Goal: Contribute content: Add original content to the website for others to see

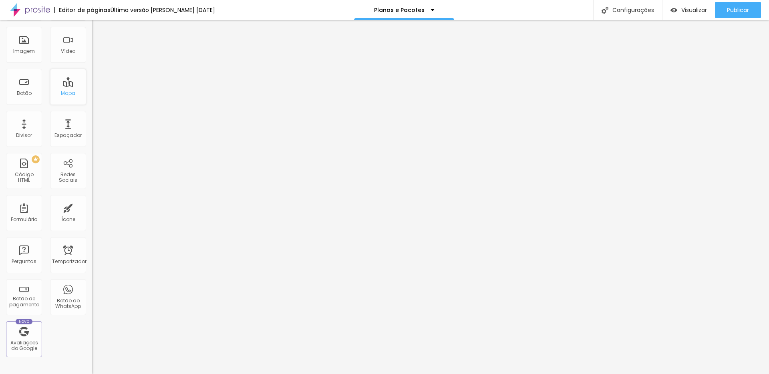
scroll to position [62, 0]
click at [30, 93] on font "Botão" at bounding box center [24, 92] width 15 height 7
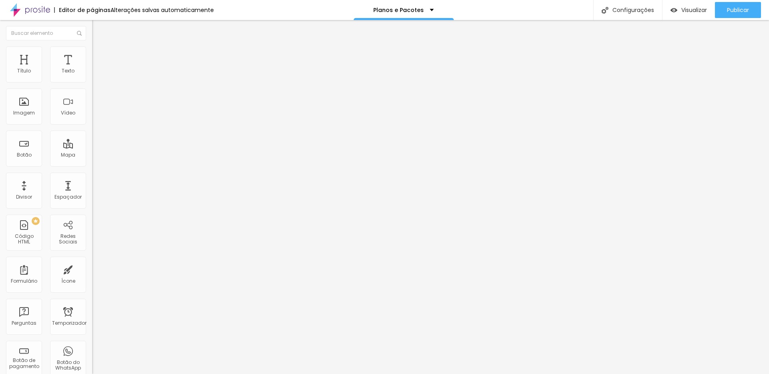
click at [98, 27] on img "button" at bounding box center [101, 29] width 6 height 6
click at [92, 163] on input "https://" at bounding box center [140, 161] width 96 height 8
paste input "[DOMAIN_NAME][URL]"
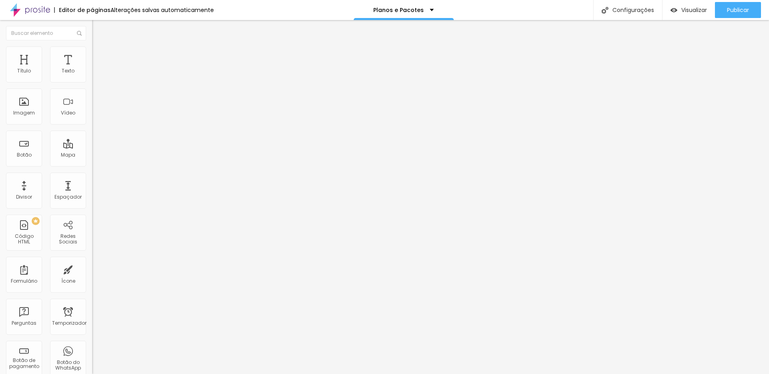
scroll to position [0, 42]
type input "[URL][DOMAIN_NAME]"
click at [92, 75] on input "Click me" at bounding box center [140, 71] width 96 height 8
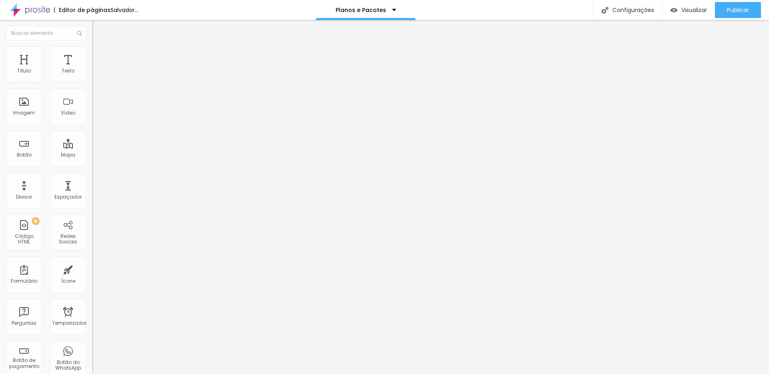
click at [92, 75] on input "Click me" at bounding box center [140, 71] width 96 height 8
type input "Ver mais"
click at [92, 124] on span "Normal" at bounding box center [101, 122] width 18 height 7
click at [92, 143] on font "Grande" at bounding box center [101, 140] width 19 height 7
click at [92, 136] on font "Normal" at bounding box center [101, 132] width 18 height 7
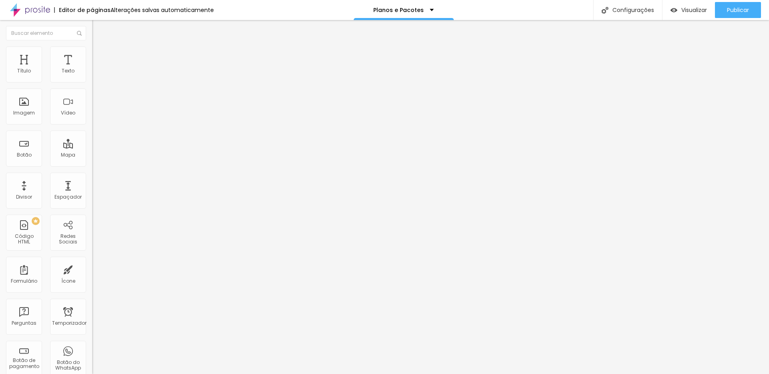
click at [92, 131] on font "Pequeno" at bounding box center [102, 127] width 21 height 7
click at [92, 139] on font "Normal" at bounding box center [101, 135] width 18 height 7
click at [92, 175] on div at bounding box center [138, 175] width 92 height 0
click at [741, 11] on font "Publicar" at bounding box center [738, 10] width 22 height 8
click at [92, 75] on input "Ver mais" at bounding box center [140, 71] width 96 height 8
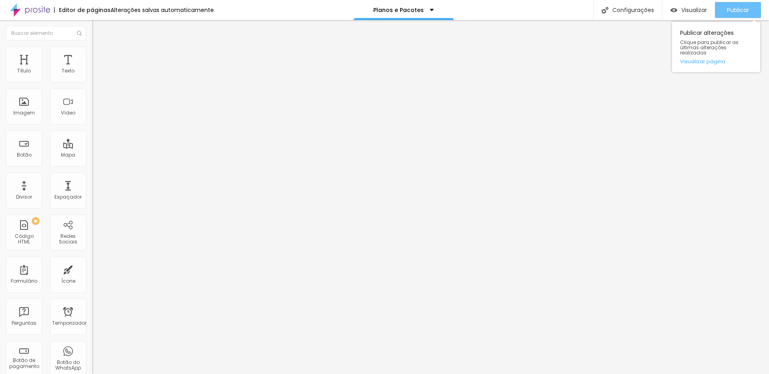
type input "Ver mais Fotos"
click at [753, 13] on button "Publicar" at bounding box center [738, 10] width 46 height 16
click at [683, 6] on font "Visualizar" at bounding box center [694, 10] width 26 height 8
click at [99, 55] on font "Estilo" at bounding box center [105, 51] width 12 height 7
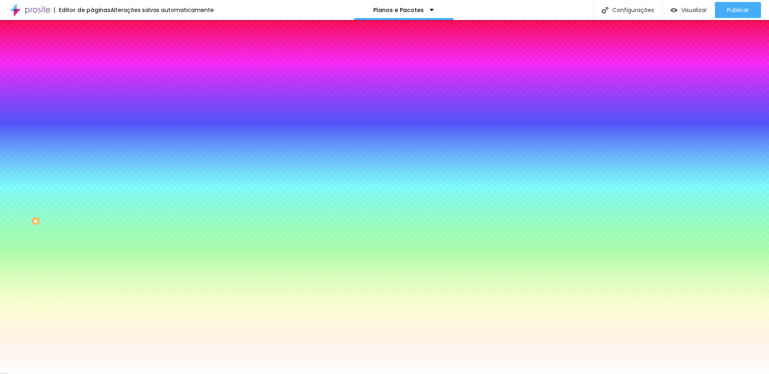
click at [92, 77] on div at bounding box center [138, 77] width 92 height 0
drag, startPoint x: 48, startPoint y: 140, endPoint x: 54, endPoint y: 117, distance: 23.7
click at [54, 117] on div at bounding box center [384, 187] width 769 height 374
click at [76, 144] on div at bounding box center [384, 187] width 769 height 374
click at [81, 142] on div at bounding box center [384, 187] width 769 height 374
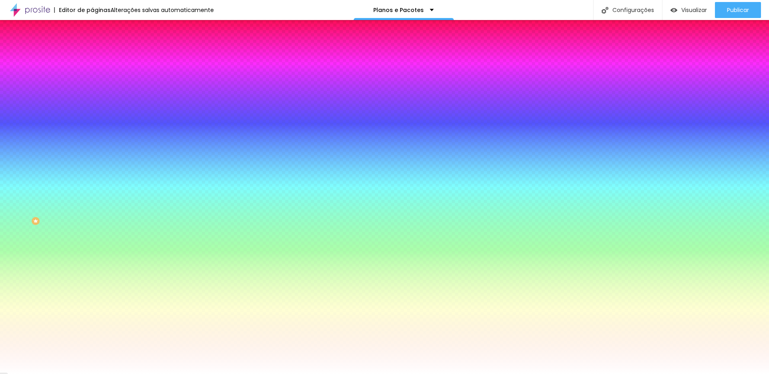
drag, startPoint x: 55, startPoint y: 116, endPoint x: 49, endPoint y: 98, distance: 19.3
click at [49, 98] on div at bounding box center [384, 187] width 769 height 374
click at [72, 146] on div at bounding box center [384, 187] width 769 height 374
click at [68, 145] on div at bounding box center [384, 187] width 769 height 374
click at [2, 341] on div at bounding box center [1, 343] width 2 height 4
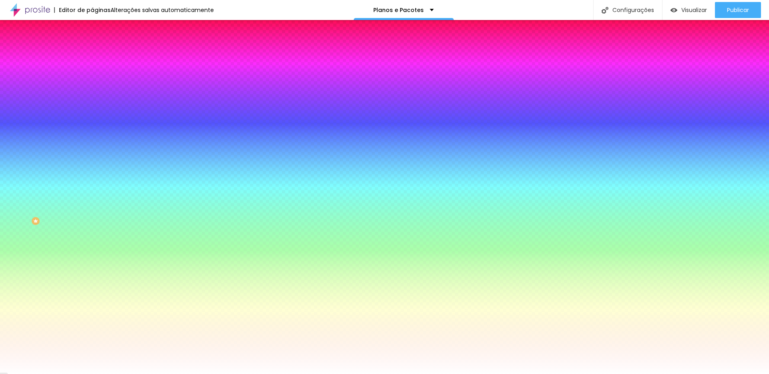
click at [69, 142] on div at bounding box center [384, 187] width 769 height 374
click at [72, 143] on div at bounding box center [384, 187] width 769 height 374
click at [71, 133] on div at bounding box center [384, 187] width 769 height 374
click at [73, 143] on div at bounding box center [384, 187] width 769 height 374
type input "#000000"
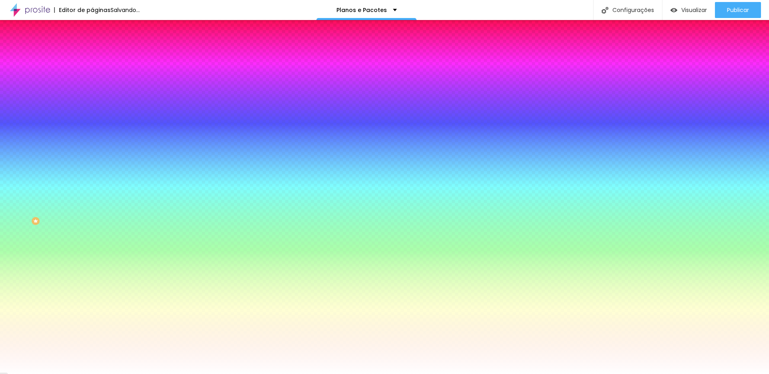
drag, startPoint x: 49, startPoint y: 99, endPoint x: 63, endPoint y: 151, distance: 54.8
click at [92, 85] on div at bounding box center [138, 85] width 92 height 0
click at [92, 98] on button "button" at bounding box center [97, 102] width 11 height 8
type input "15"
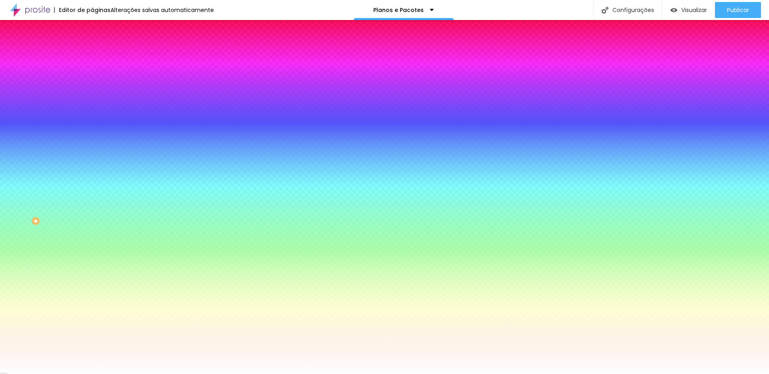
type input "14"
type input "17"
type input "18"
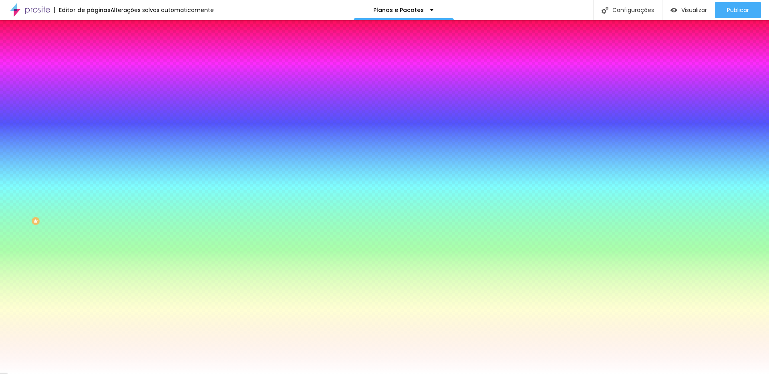
type input "18"
type input "19"
type input "20"
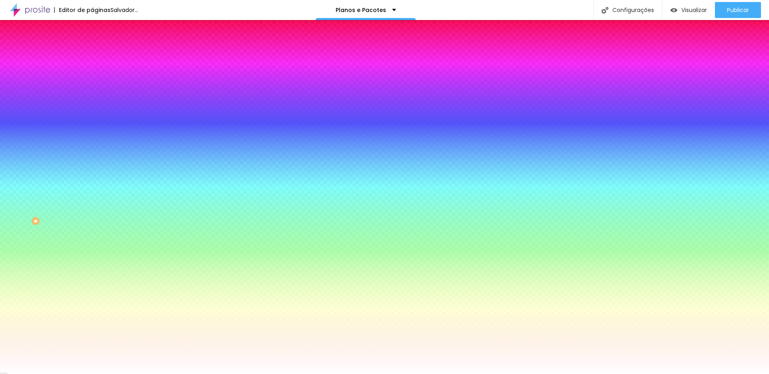
drag, startPoint x: 120, startPoint y: 154, endPoint x: 131, endPoint y: 154, distance: 10.8
type input "20"
type input "0.1"
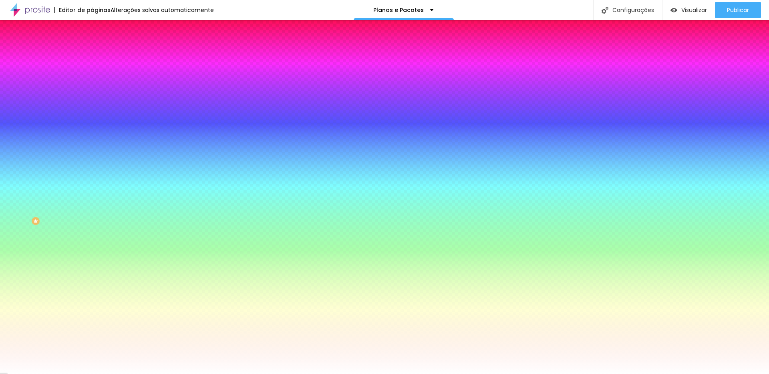
type input "0.3"
type input "0.4"
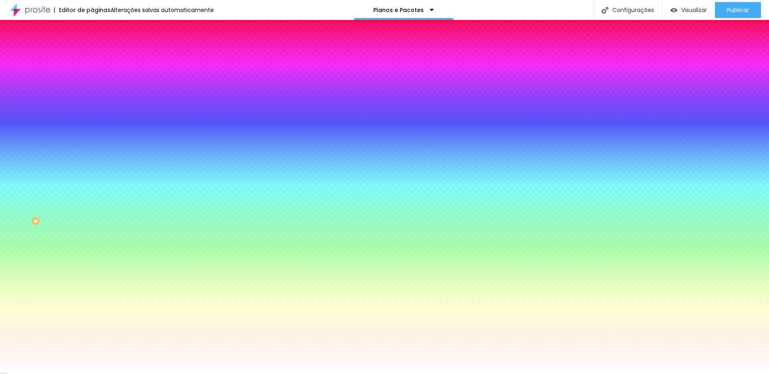
select select "Actor-Regular"
click at [53, 374] on div at bounding box center [384, 374] width 769 height 0
click at [92, 122] on button "button" at bounding box center [97, 125] width 11 height 8
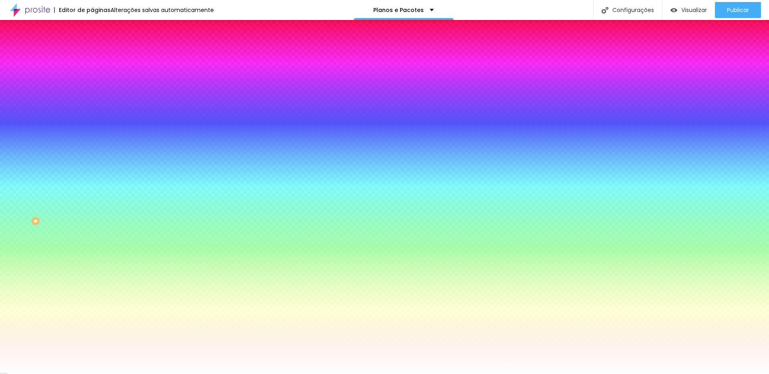
type input "1"
type input "9"
type input "10"
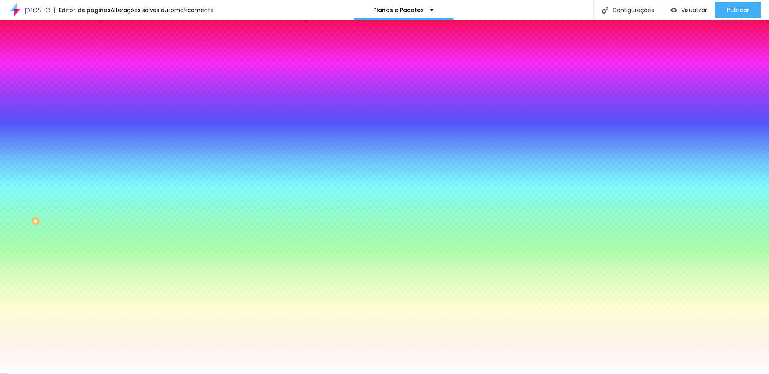
type input "10"
type input "26"
type input "30"
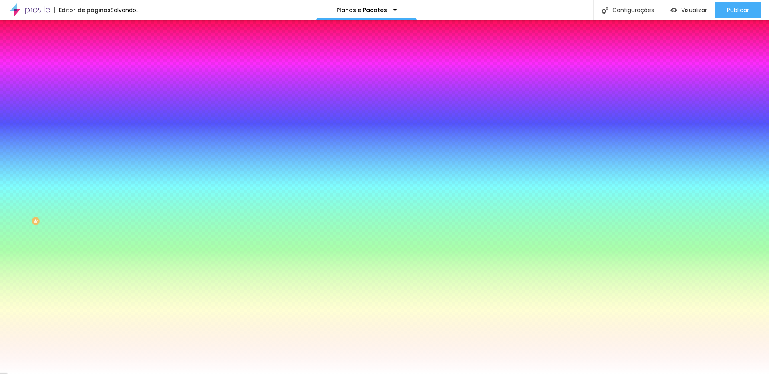
type input "29"
type input "0"
type input "1"
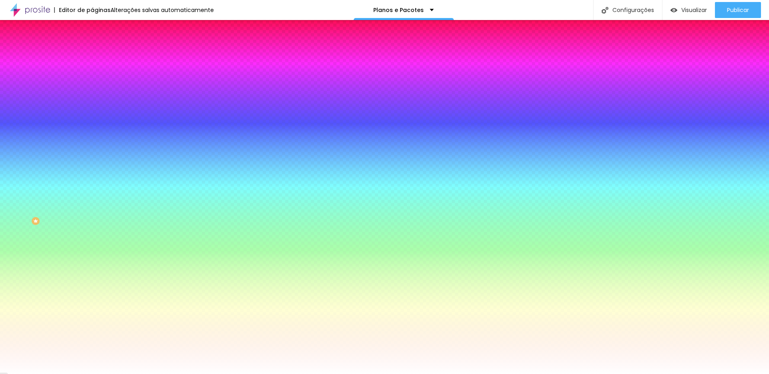
type input "1"
type input "2"
type input "3"
drag, startPoint x: 88, startPoint y: 147, endPoint x: 97, endPoint y: 161, distance: 15.9
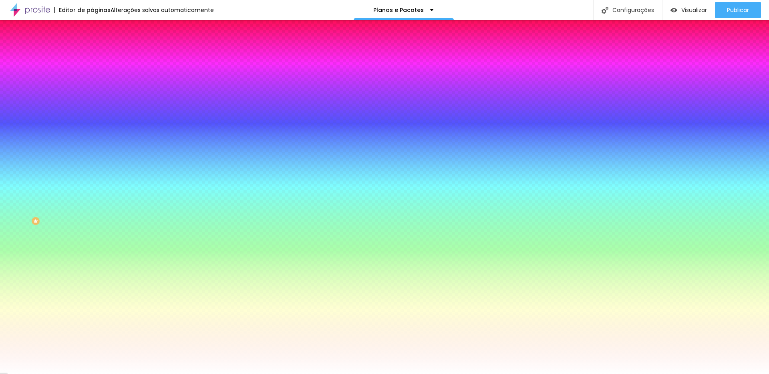
type input "3"
click at [139, 210] on div at bounding box center [384, 187] width 769 height 374
drag, startPoint x: 154, startPoint y: 205, endPoint x: 122, endPoint y: 226, distance: 37.5
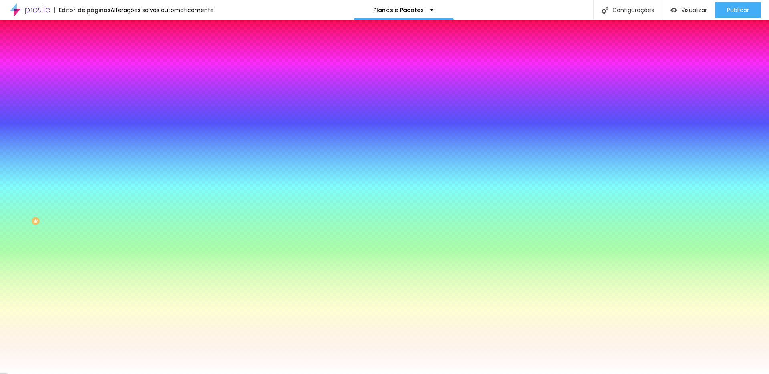
click at [122, 226] on div at bounding box center [384, 187] width 769 height 374
type input "#733B3B"
click at [68, 374] on div at bounding box center [384, 374] width 769 height 0
click at [95, 149] on icon "button" at bounding box center [97, 151] width 5 height 5
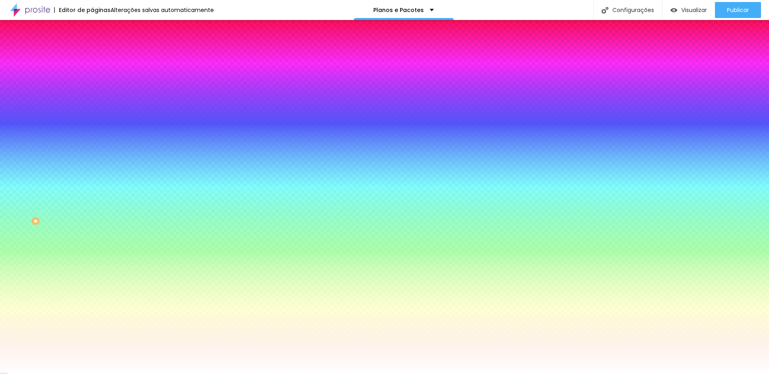
click at [83, 374] on div at bounding box center [384, 374] width 769 height 0
click at [95, 149] on icon "button" at bounding box center [97, 151] width 5 height 5
click at [143, 374] on div at bounding box center [384, 379] width 769 height 0
type input "8"
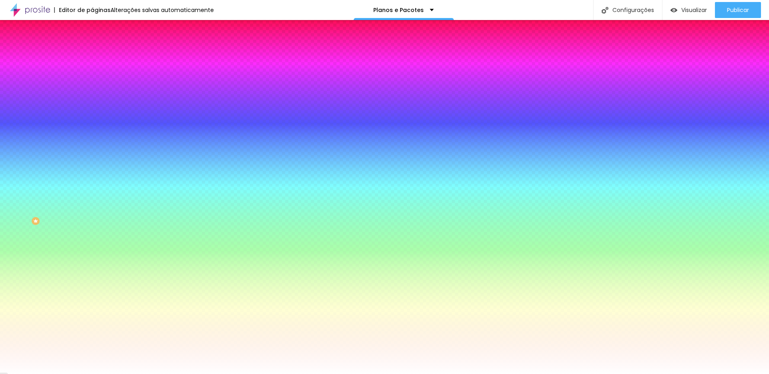
type input "70"
type input "56"
type input "46"
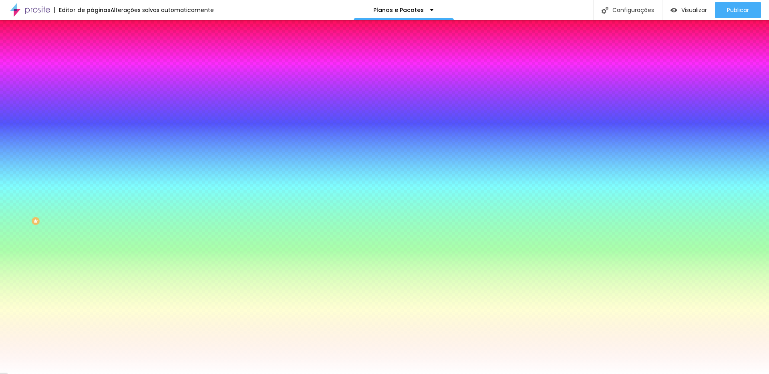
type input "46"
type input "42"
type input "38"
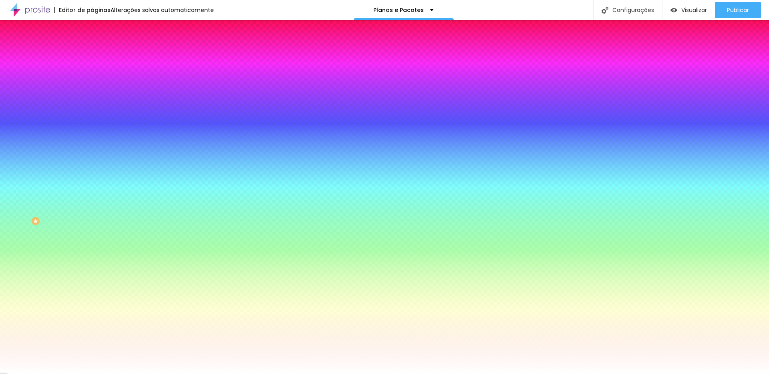
type input "32"
type input "29"
type input "27"
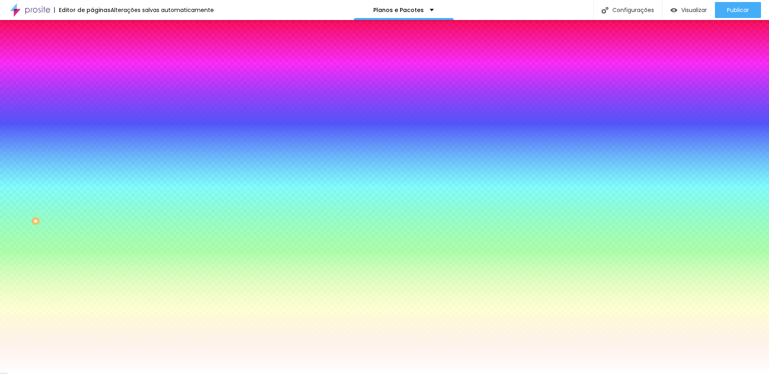
type input "27"
type input "21"
type input "10"
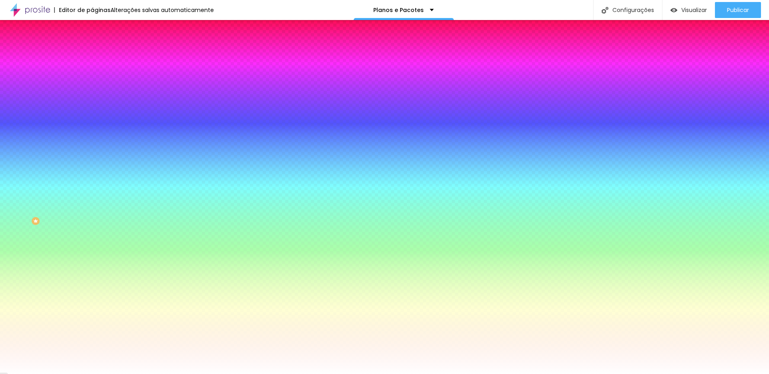
type input "7"
type input "0"
type input "11"
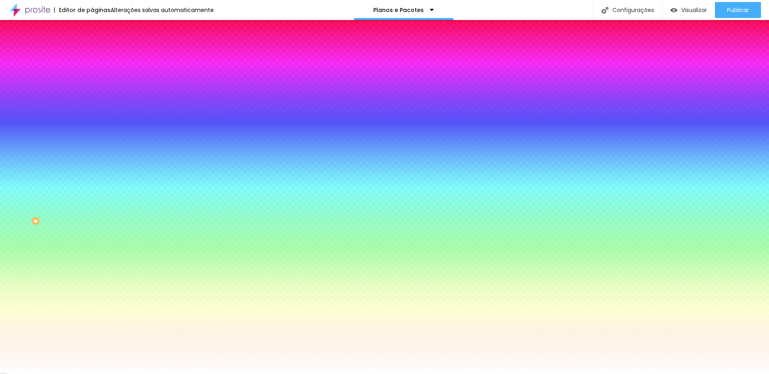
type input "11"
type input "12"
type input "13"
type input "10"
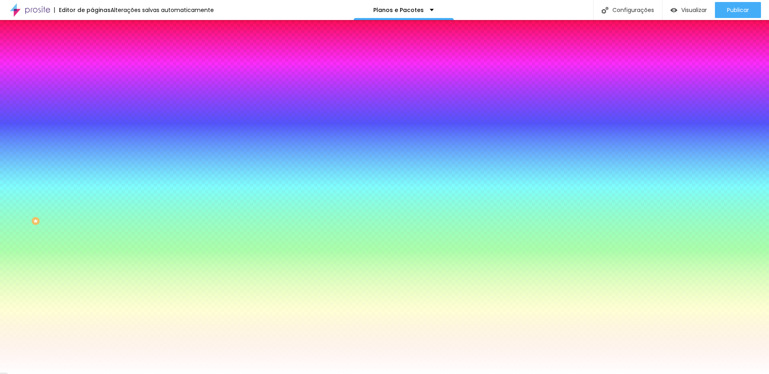
type input "10"
click at [52, 374] on div at bounding box center [384, 374] width 769 height 0
click at [92, 272] on div at bounding box center [138, 272] width 92 height 0
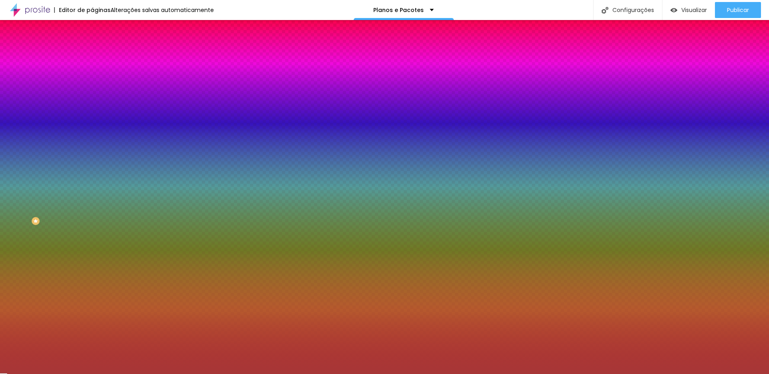
click at [48, 221] on div at bounding box center [384, 187] width 769 height 374
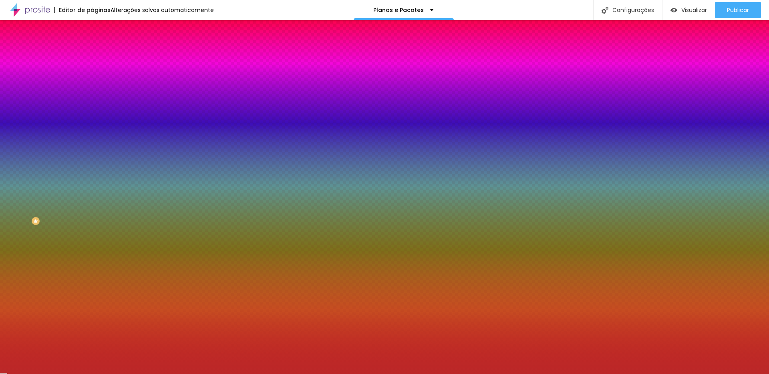
click at [54, 216] on div at bounding box center [384, 187] width 769 height 374
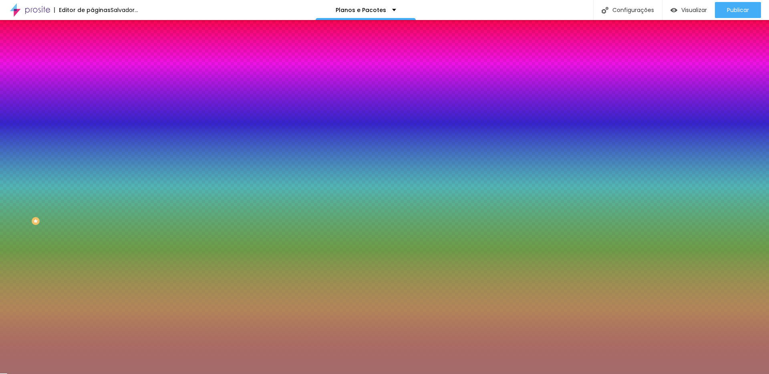
drag, startPoint x: 54, startPoint y: 216, endPoint x: 30, endPoint y: 222, distance: 24.3
click at [259, 136] on div at bounding box center [260, 135] width 2 height 2
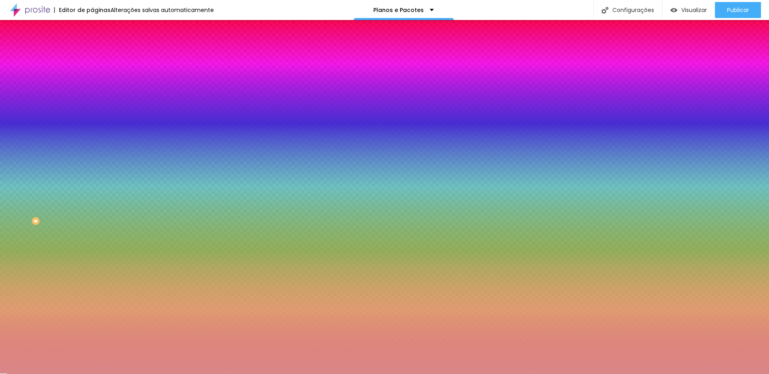
click at [32, 209] on div at bounding box center [384, 187] width 769 height 374
click at [21, 209] on div at bounding box center [384, 187] width 769 height 374
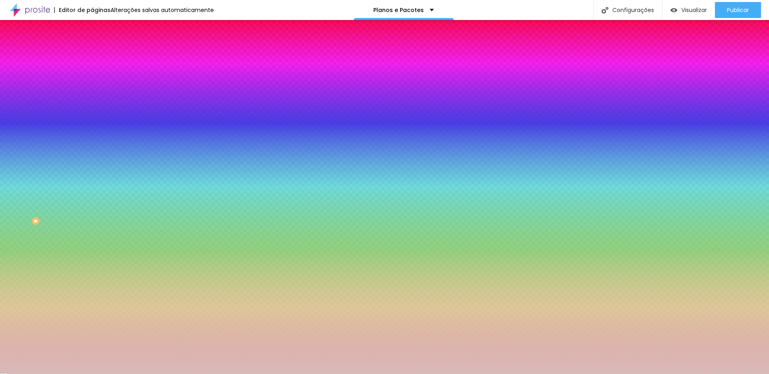
type input "#FFFFFF"
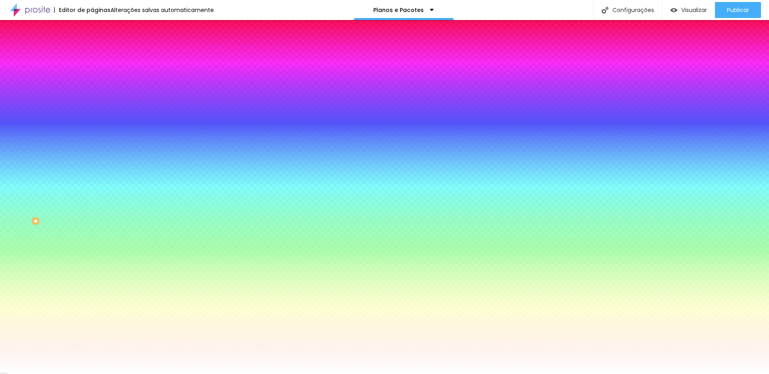
drag, startPoint x: 20, startPoint y: 209, endPoint x: 7, endPoint y: 194, distance: 19.9
click at [92, 280] on div "Cor do texto Voltar ao padrão #FFFFFF" at bounding box center [138, 291] width 92 height 22
click at [95, 100] on icon "button" at bounding box center [97, 101] width 5 height 5
click at [151, 202] on div at bounding box center [384, 187] width 769 height 374
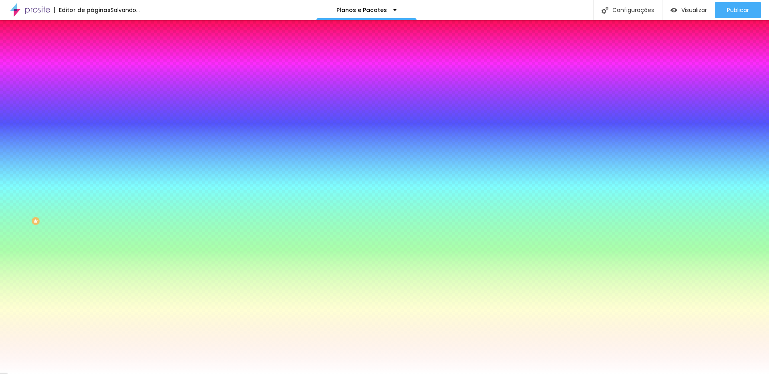
click at [139, 223] on div at bounding box center [384, 187] width 769 height 374
click at [113, 203] on div at bounding box center [384, 187] width 769 height 374
type input "#FFFFFF"
drag, startPoint x: 113, startPoint y: 203, endPoint x: 99, endPoint y: 182, distance: 25.1
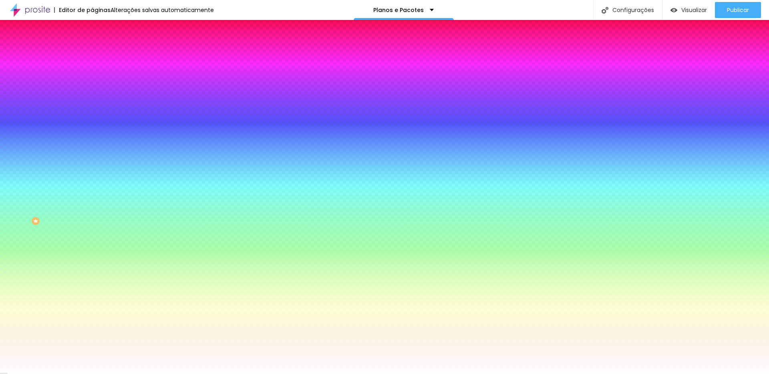
click at [70, 374] on div at bounding box center [384, 374] width 769 height 0
click at [92, 272] on div at bounding box center [138, 272] width 92 height 0
click at [72, 250] on div at bounding box center [384, 187] width 769 height 374
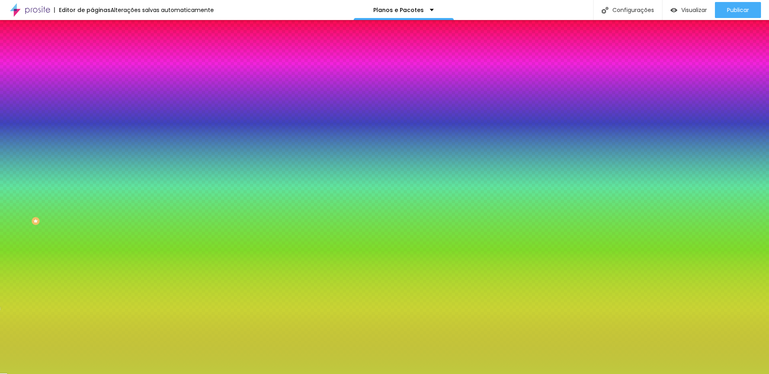
click at [48, 213] on div at bounding box center [384, 187] width 769 height 374
type input "#BFCA3F"
click at [37, 234] on div at bounding box center [384, 187] width 769 height 374
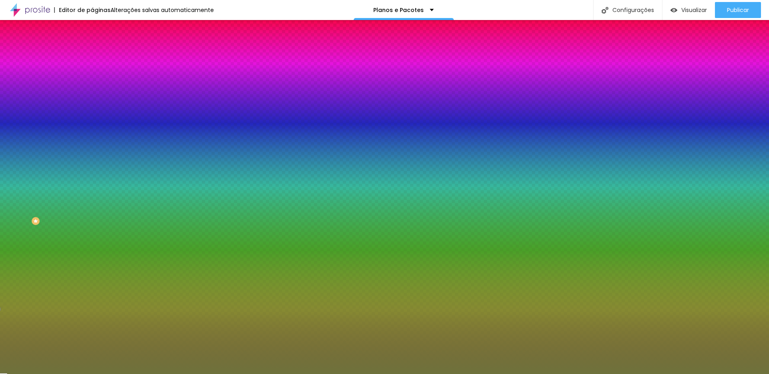
click at [92, 308] on div "Editar nulo Conteúdo Estilo Avançado Cor de fundo Voltar ao padrão #000000 Tipo…" at bounding box center [138, 197] width 92 height 354
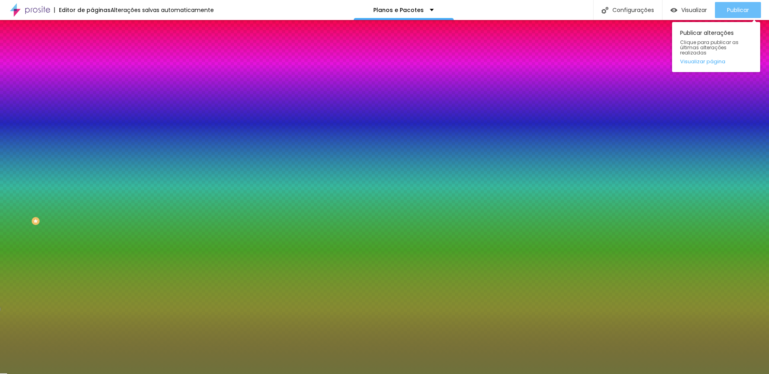
click at [736, 14] on div "Publicar" at bounding box center [738, 10] width 22 height 16
